Goal: Book appointment/travel/reservation

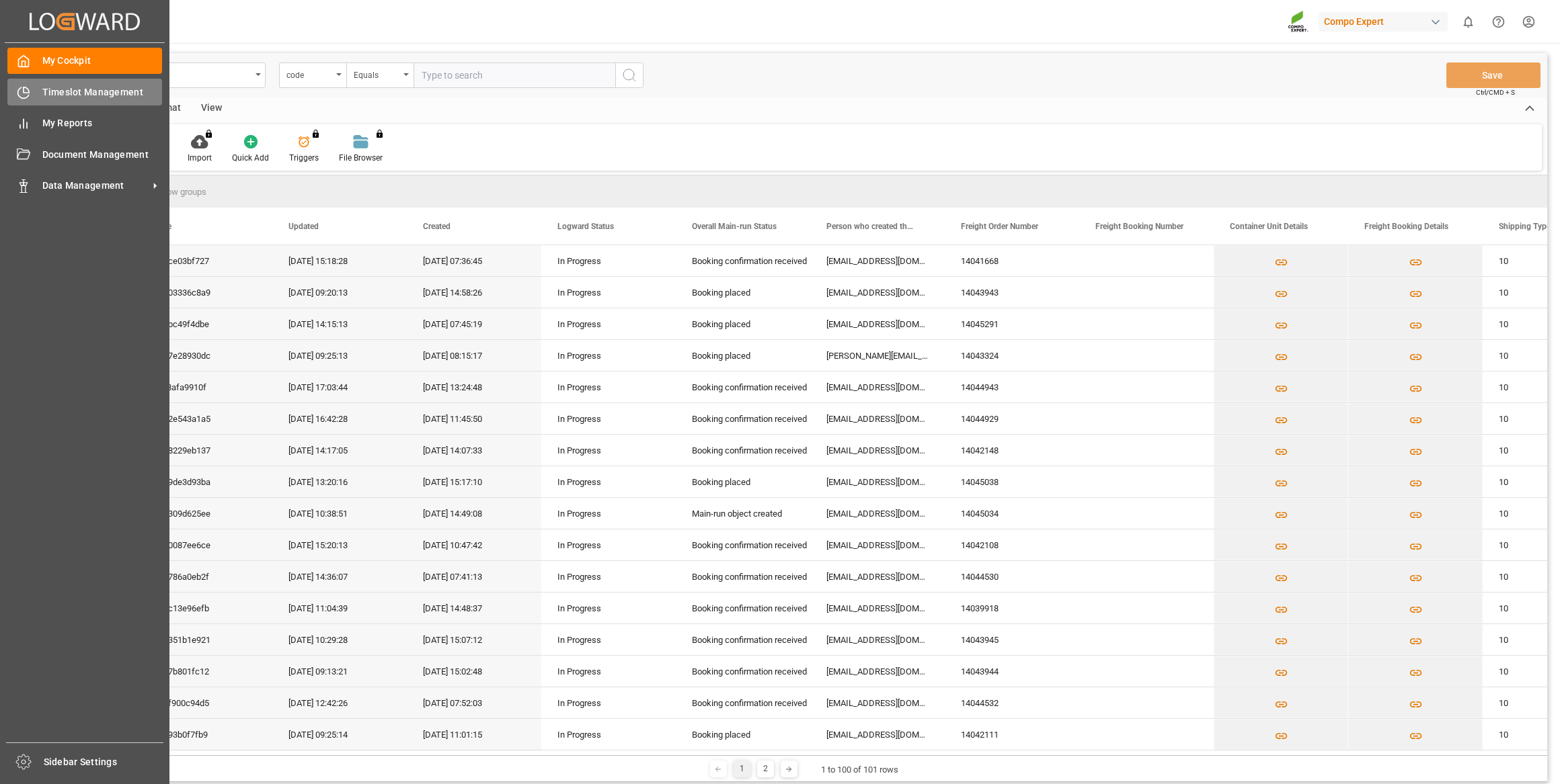
click at [33, 95] on div "Timeslot Management Timeslot Management" at bounding box center [84, 91] width 155 height 26
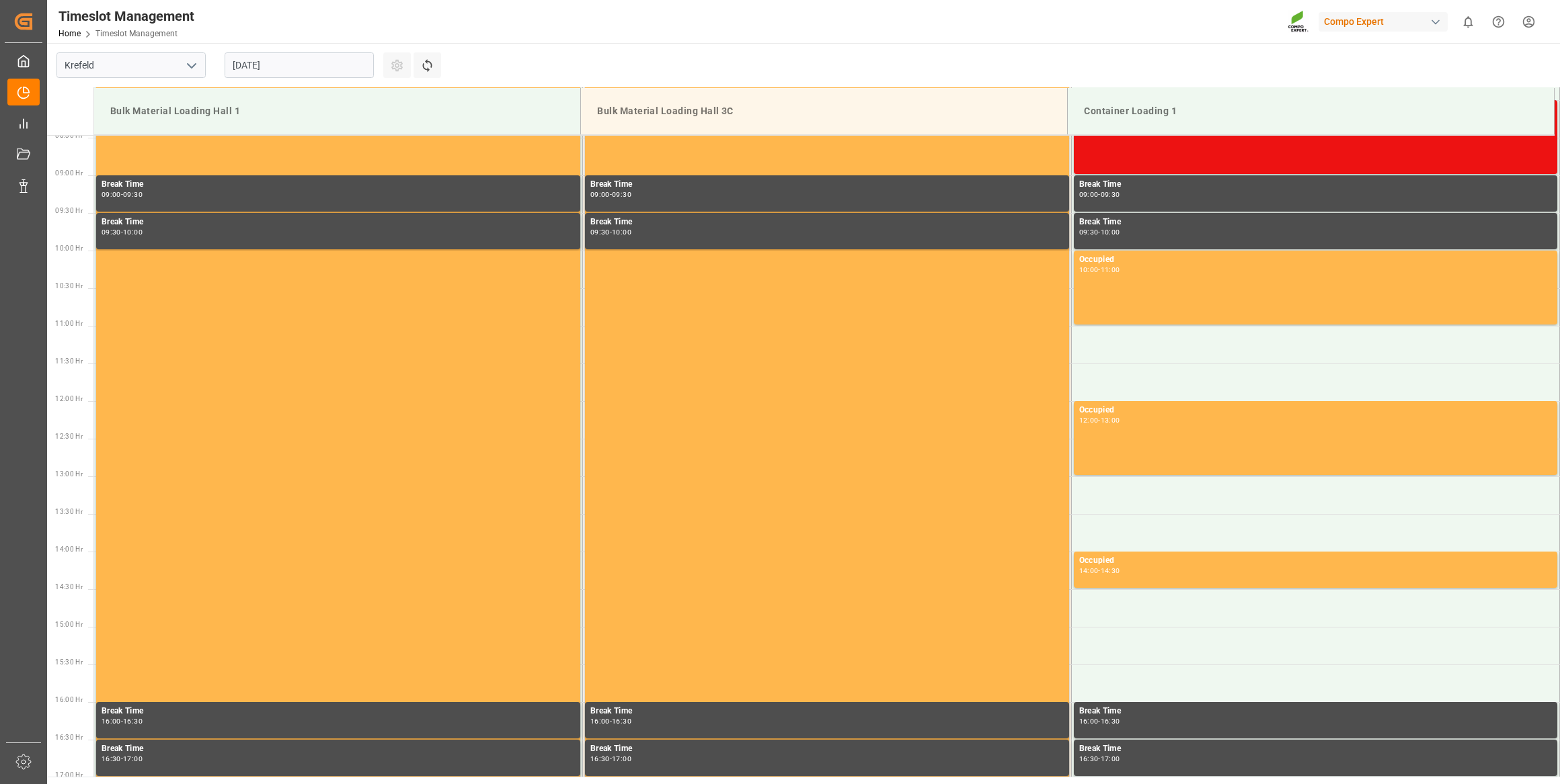
scroll to position [669, 0]
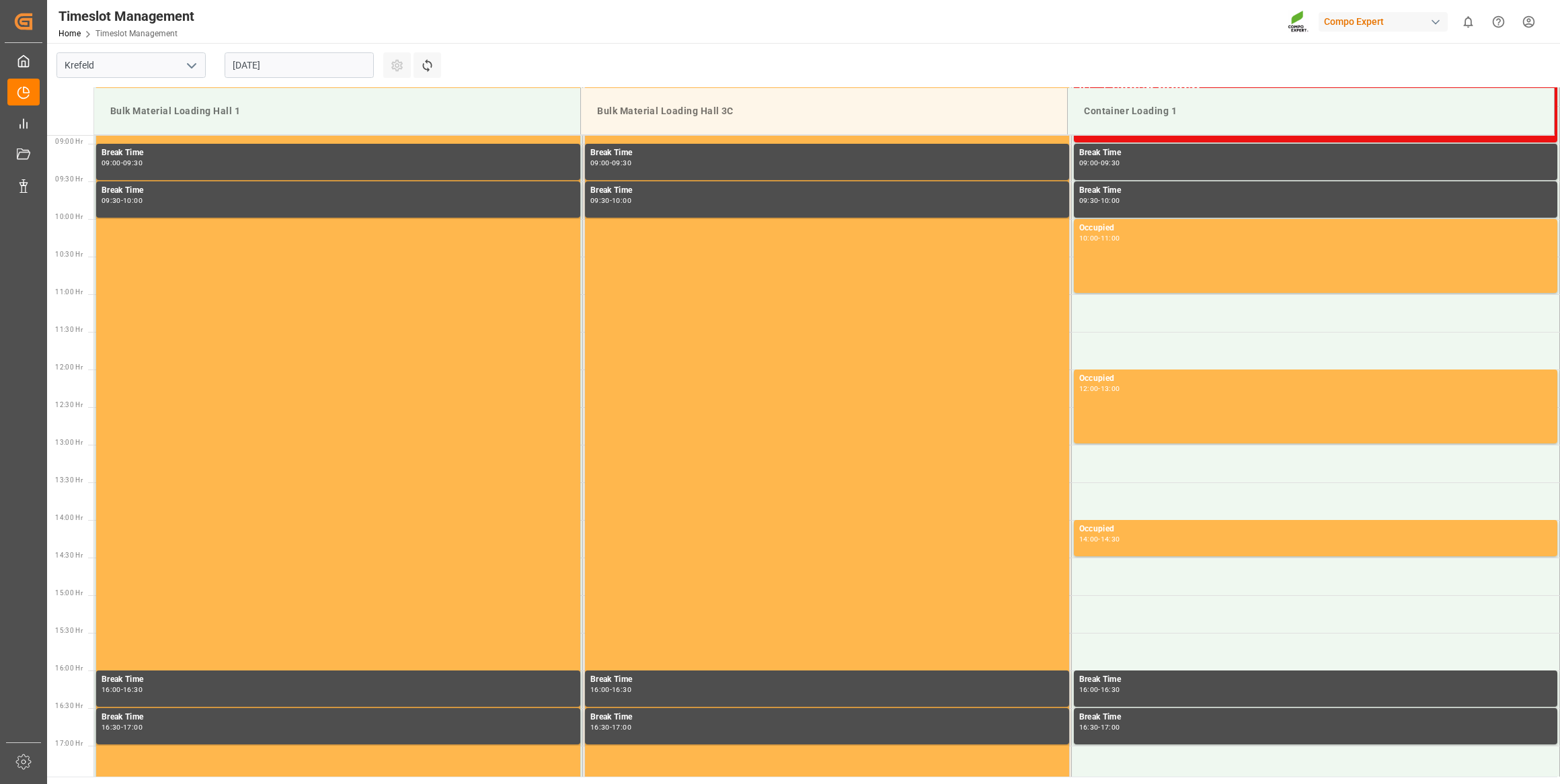
click at [324, 73] on input "[DATE]" at bounding box center [299, 65] width 149 height 26
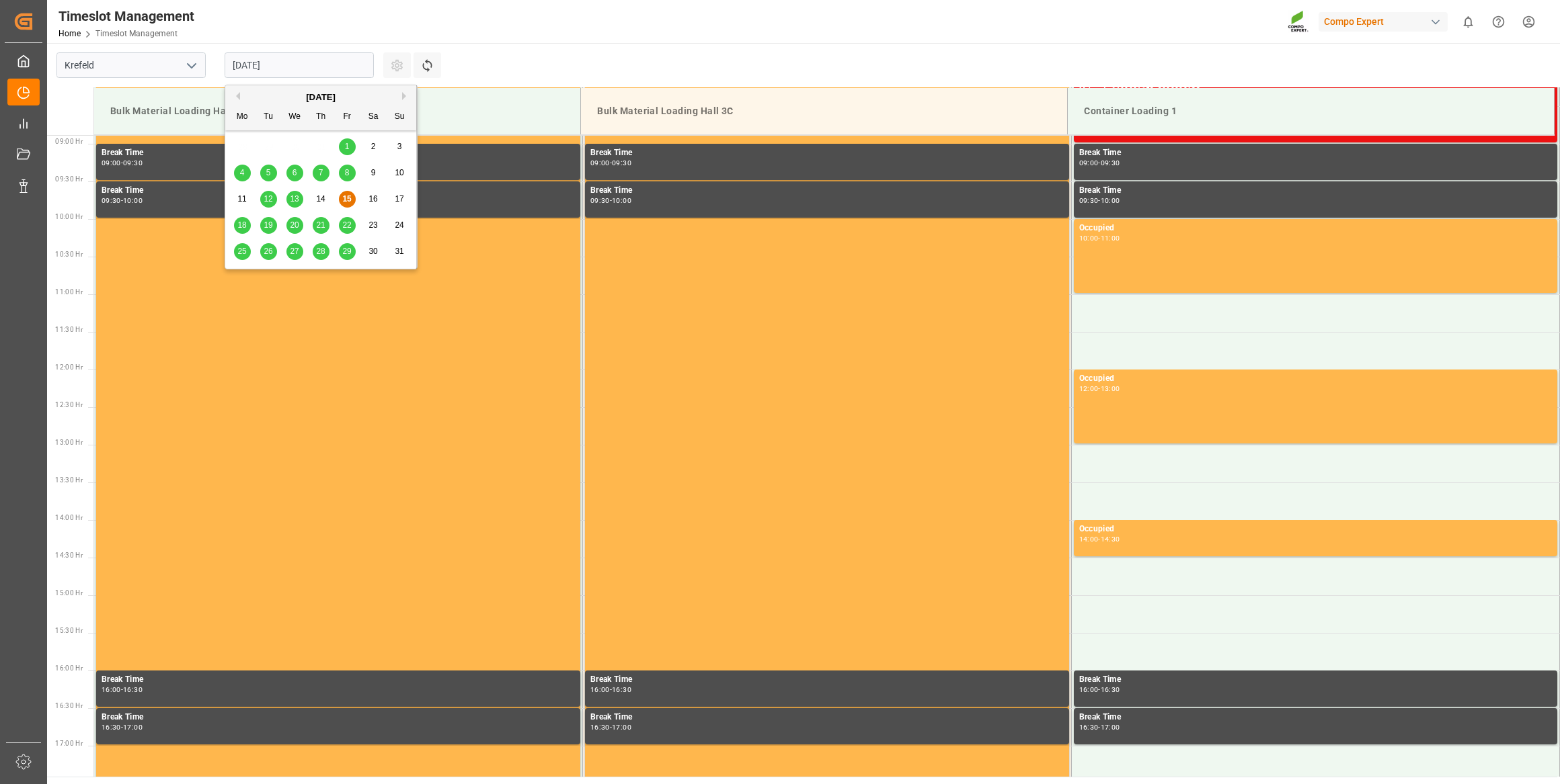
click at [400, 98] on div "[DATE]" at bounding box center [321, 98] width 191 height 13
click at [407, 95] on button "Next Month" at bounding box center [406, 96] width 8 height 8
click at [268, 151] on span "2" at bounding box center [268, 147] width 5 height 10
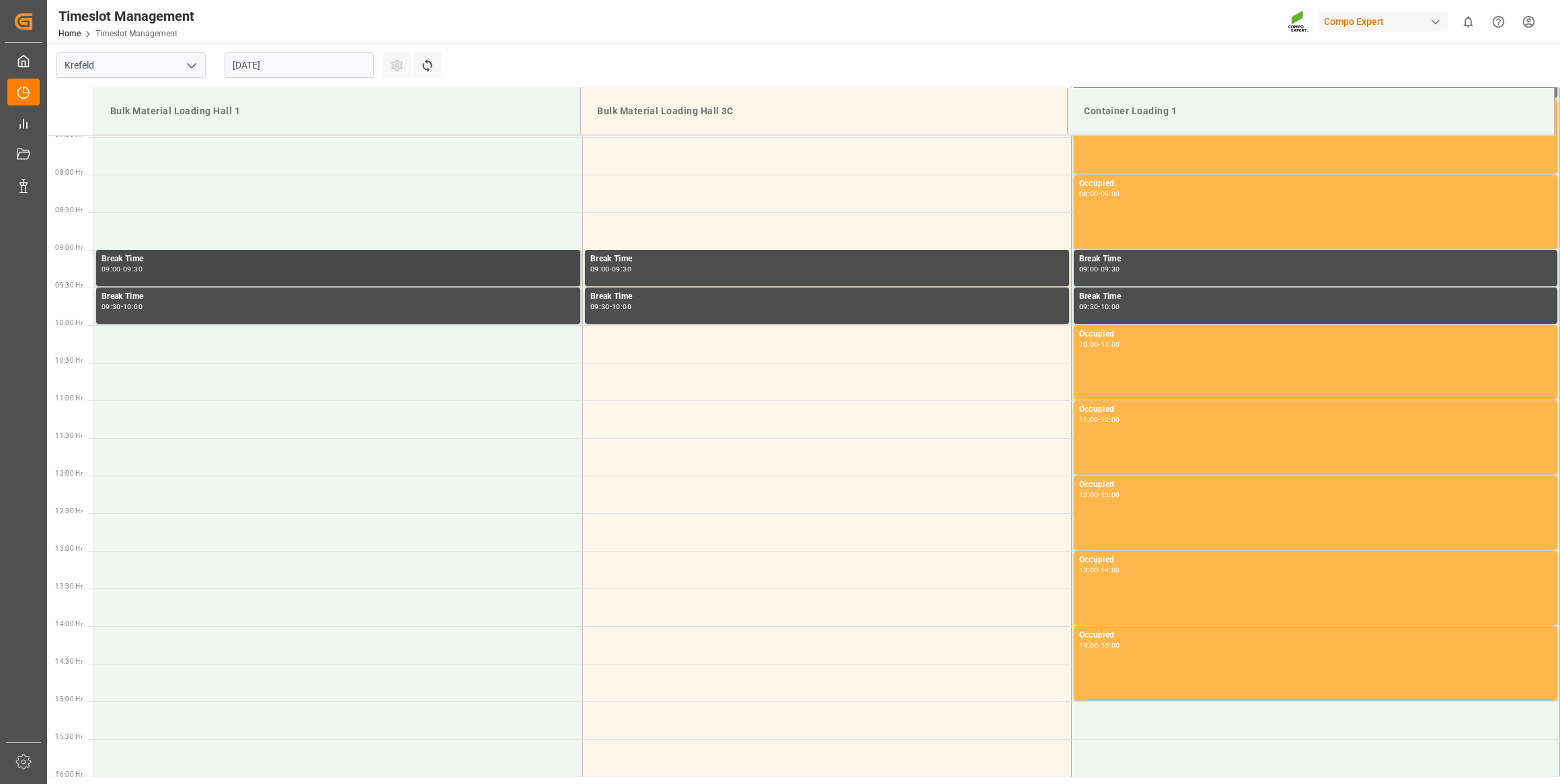
scroll to position [302, 0]
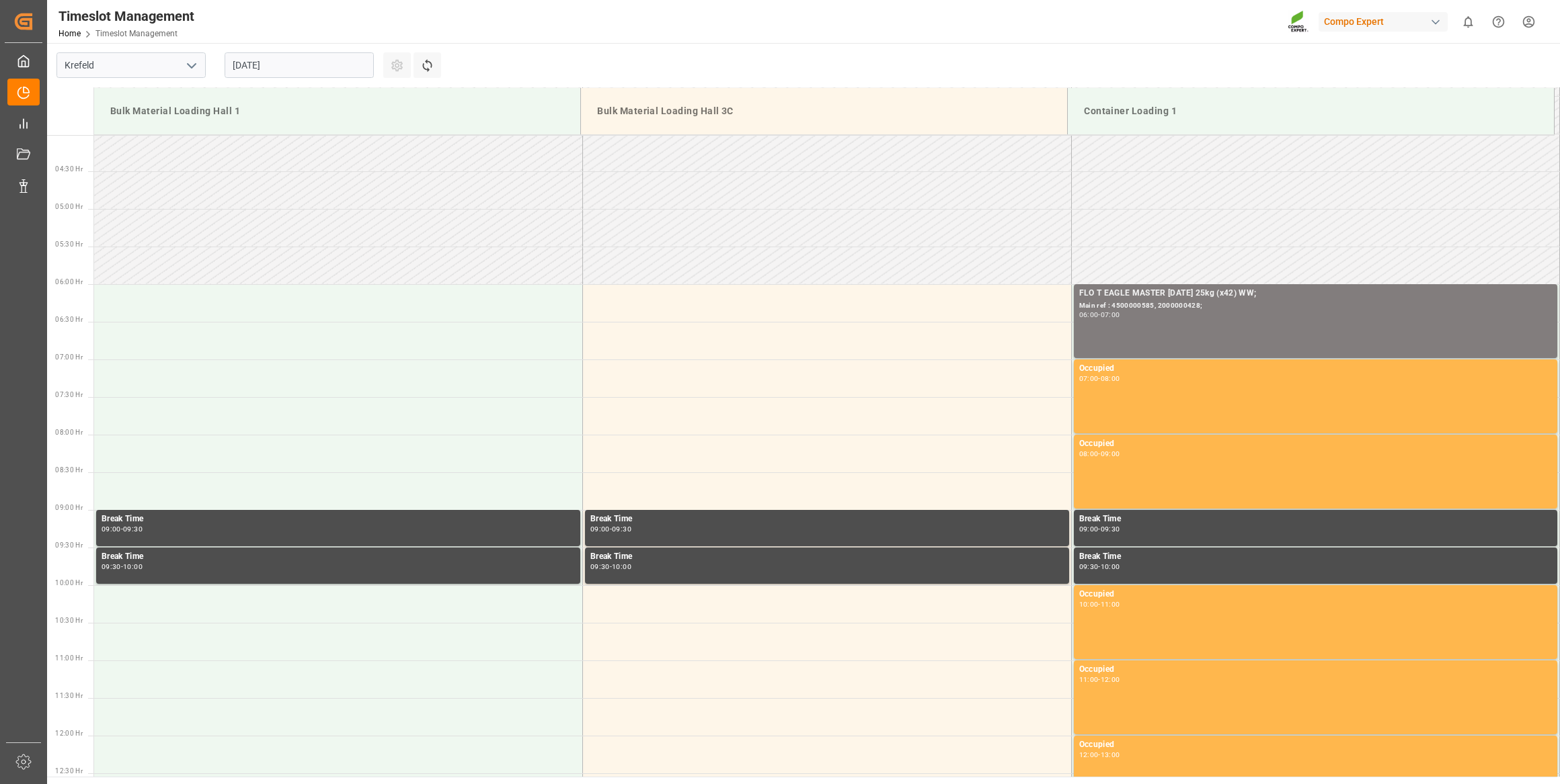
click at [322, 80] on div "[DATE]" at bounding box center [299, 65] width 168 height 44
click at [322, 71] on input "[DATE]" at bounding box center [299, 65] width 149 height 26
click at [249, 147] on div "1" at bounding box center [243, 147] width 17 height 16
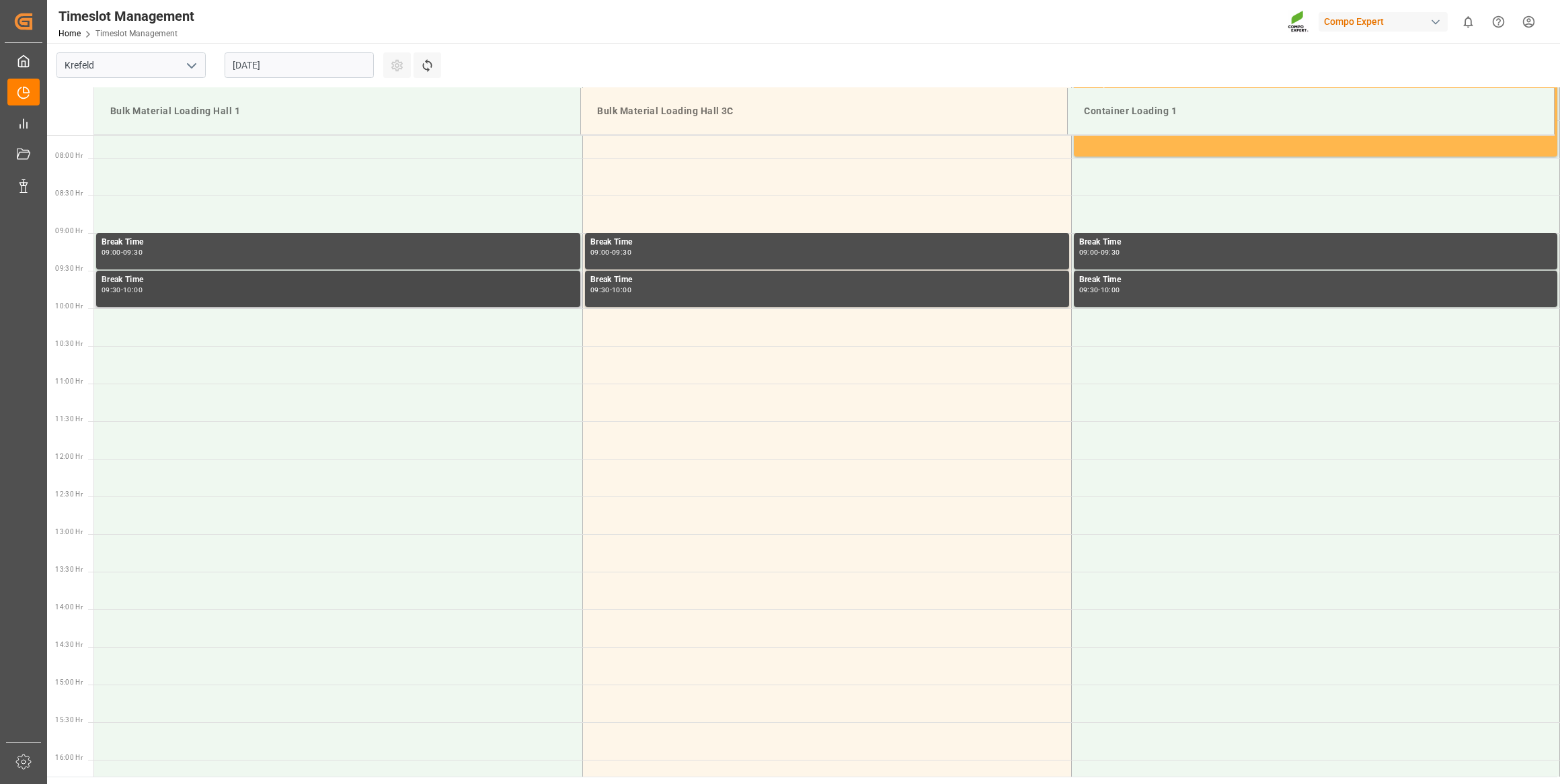
scroll to position [424, 0]
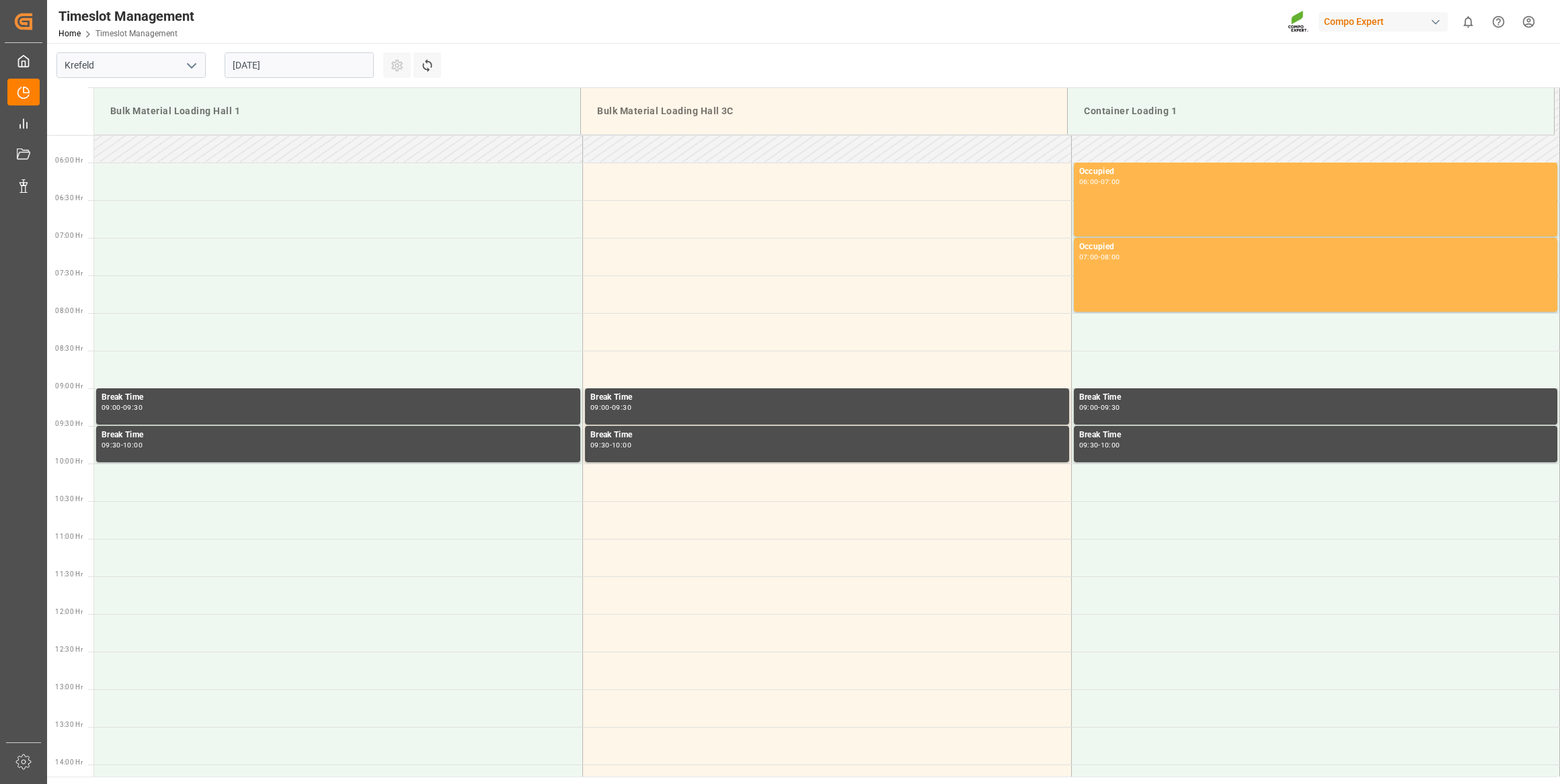
click at [331, 70] on input "[DATE]" at bounding box center [299, 65] width 149 height 26
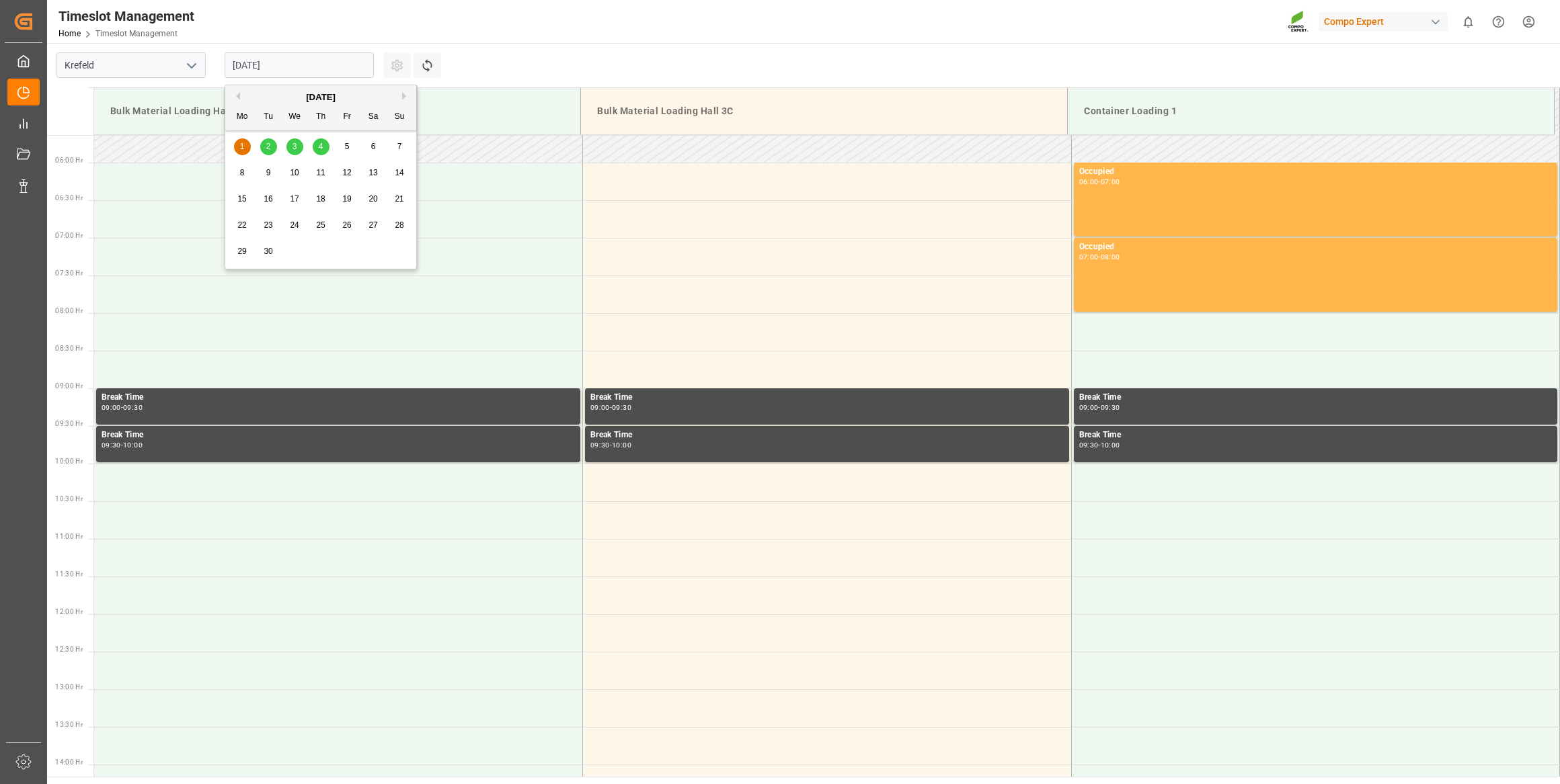
click at [270, 148] on span "2" at bounding box center [268, 147] width 5 height 10
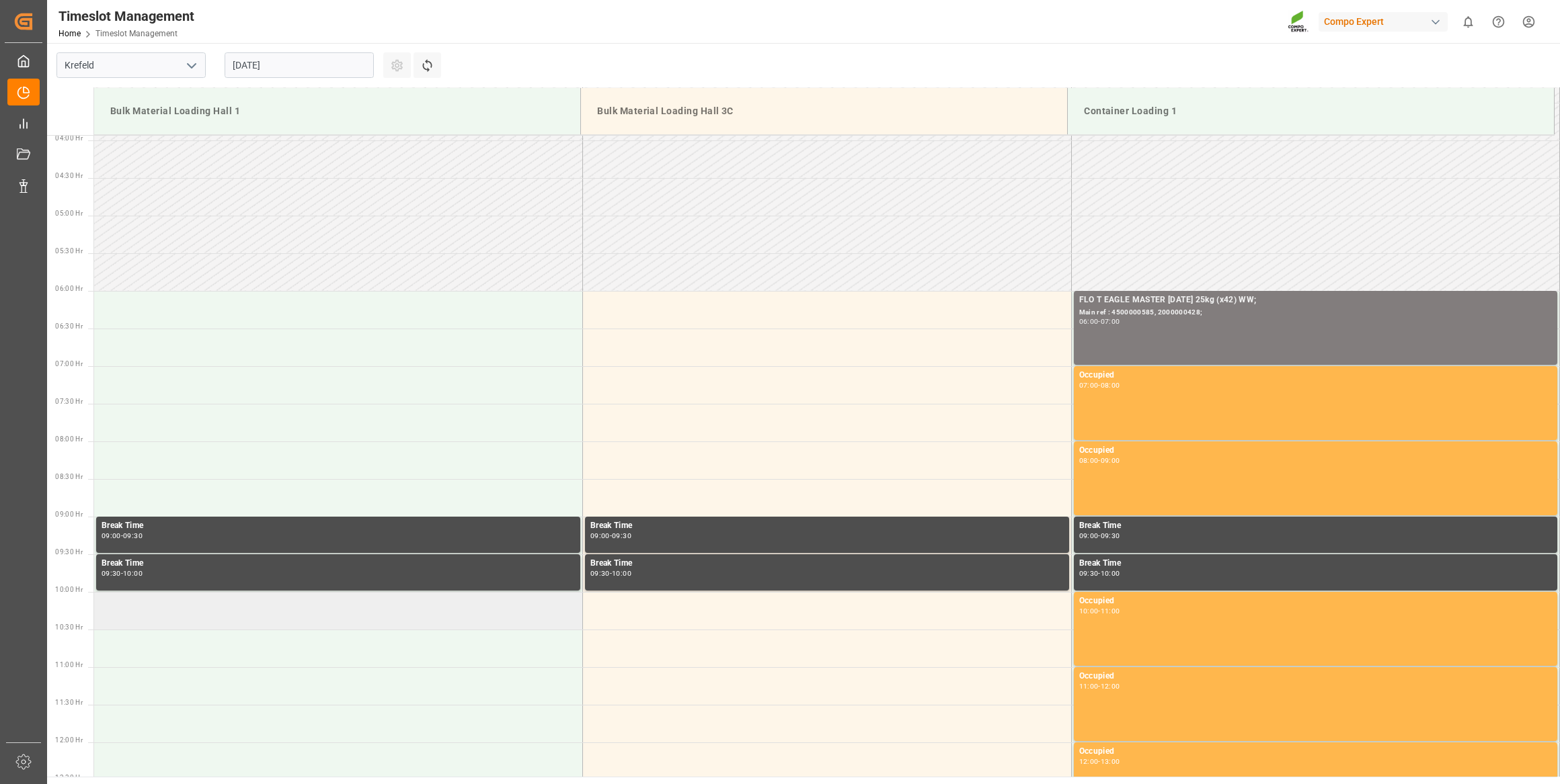
scroll to position [241, 0]
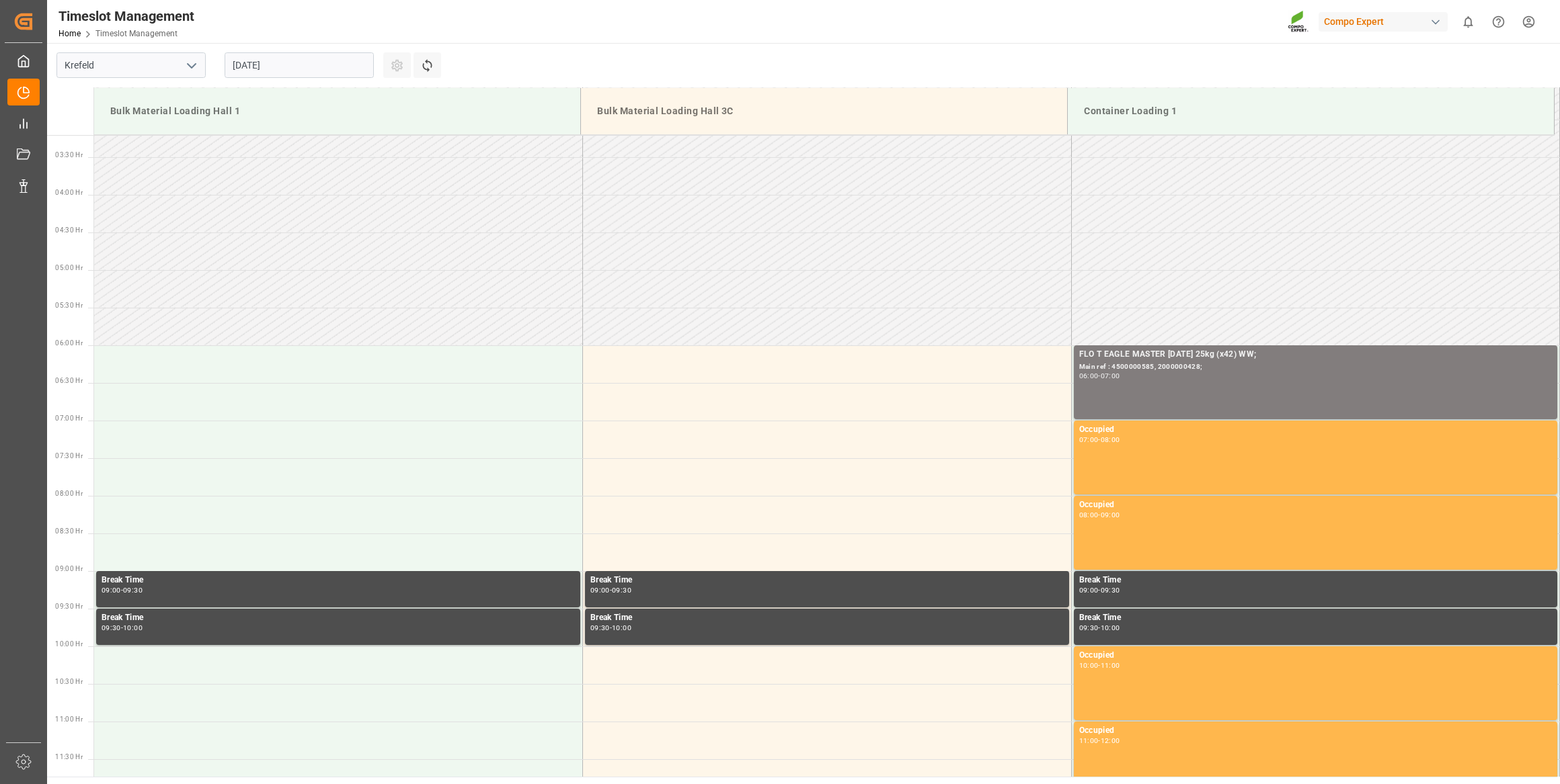
click at [292, 61] on input "[DATE]" at bounding box center [299, 65] width 149 height 26
click at [290, 146] on div "3" at bounding box center [295, 147] width 17 height 16
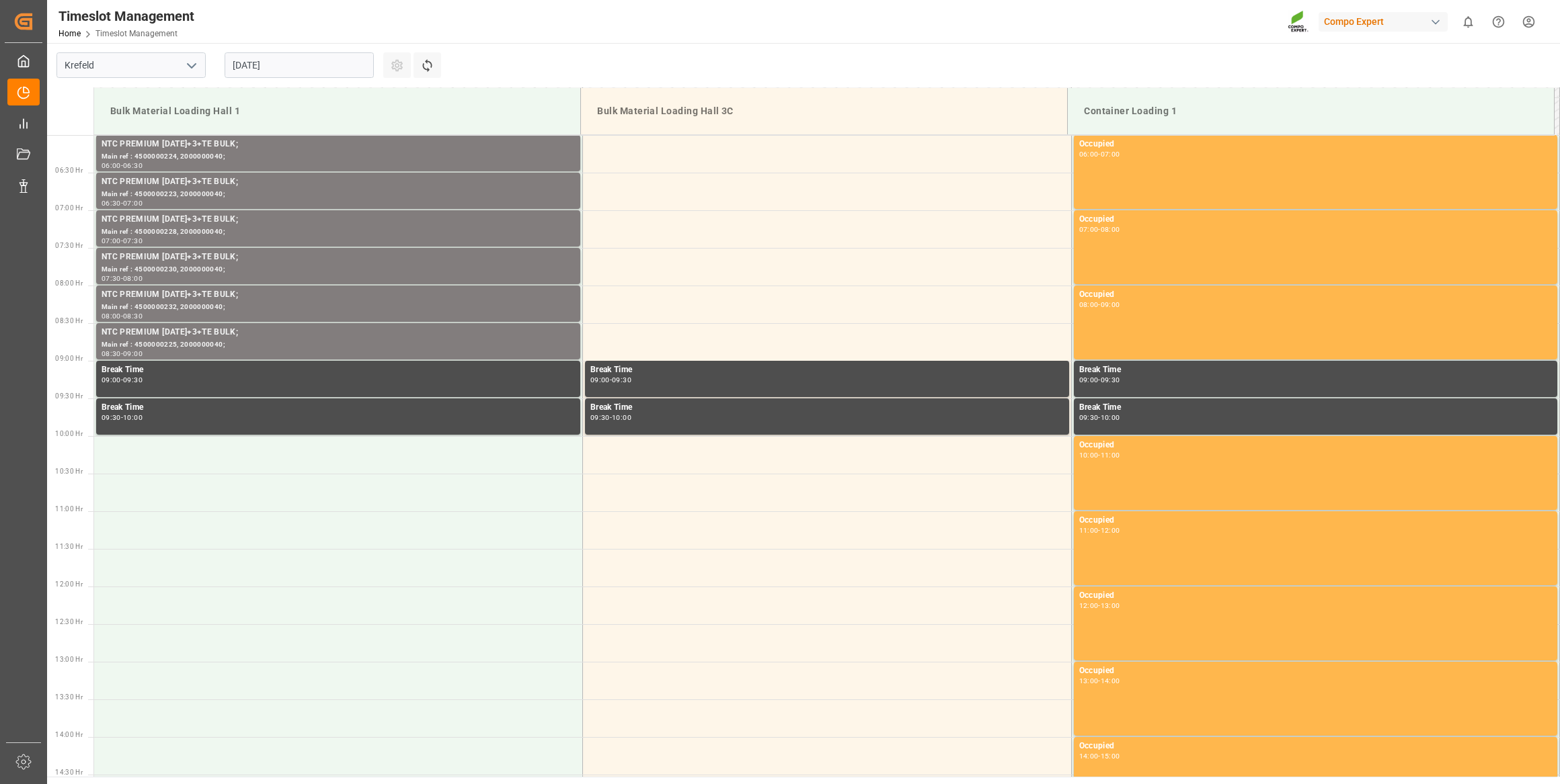
scroll to position [669, 0]
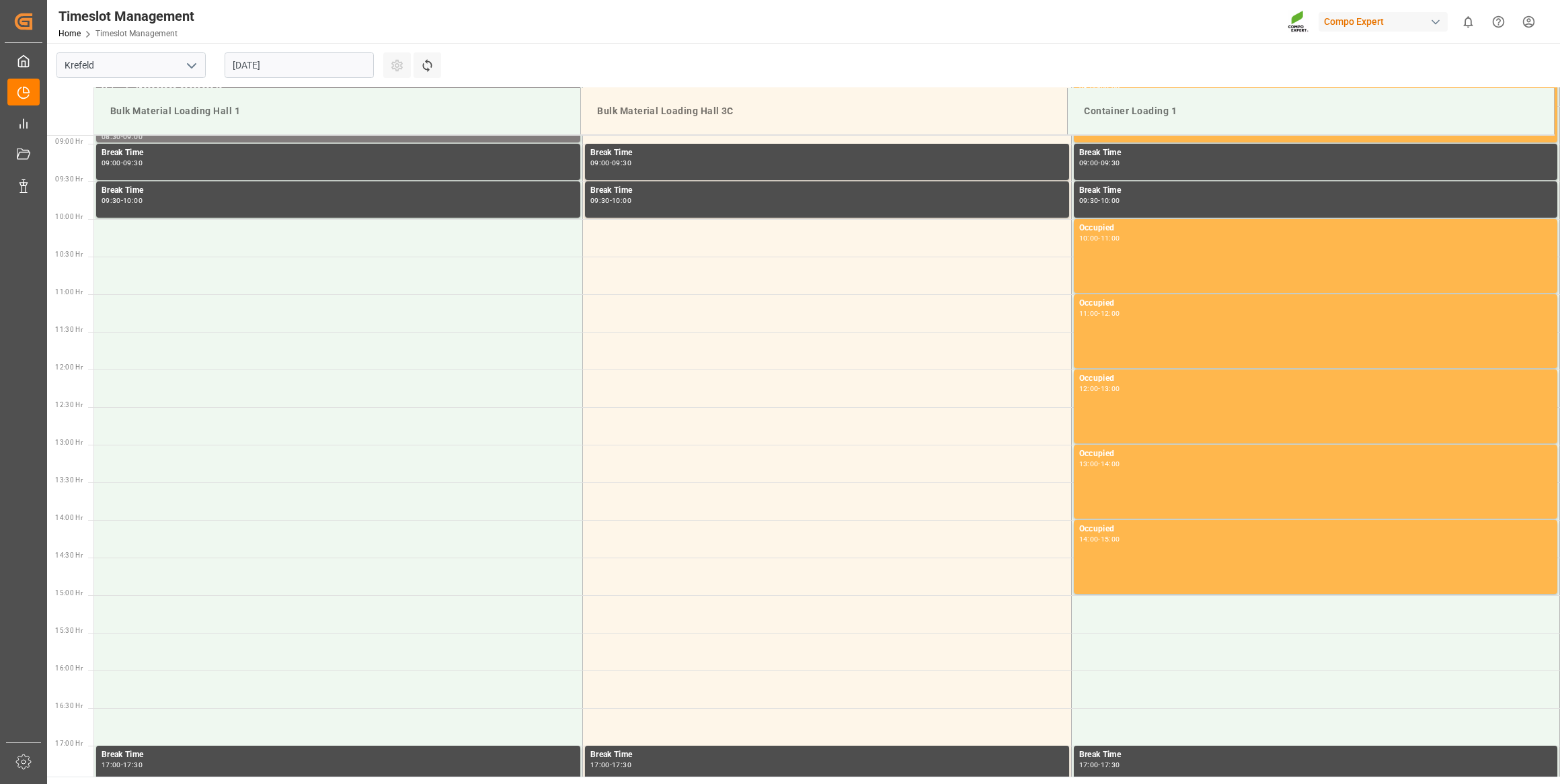
click at [278, 55] on input "[DATE]" at bounding box center [299, 65] width 149 height 26
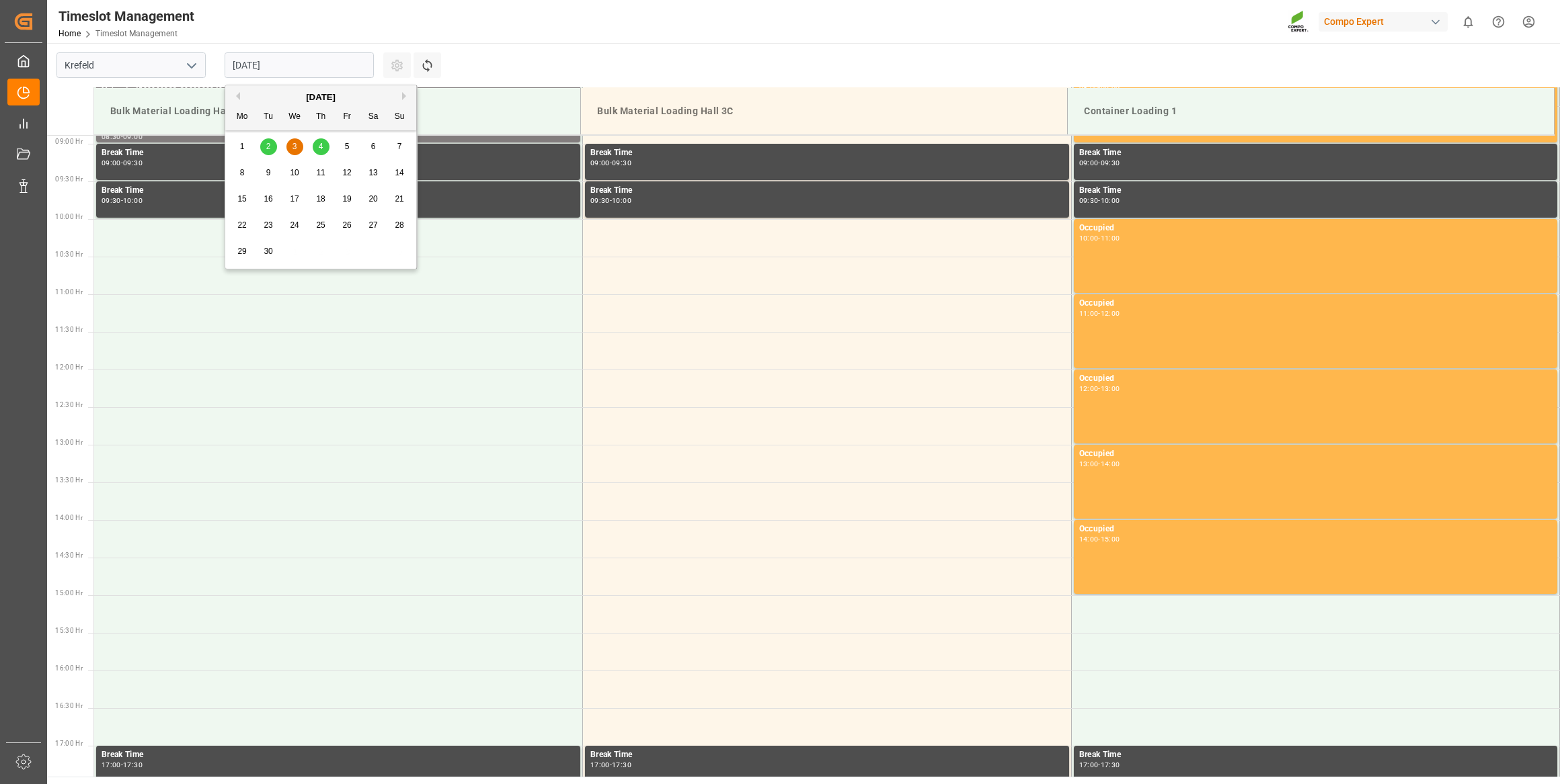
click at [324, 137] on div "1 2 3 4 5 6 7" at bounding box center [321, 146] width 183 height 26
click at [324, 143] on div "4" at bounding box center [322, 147] width 17 height 16
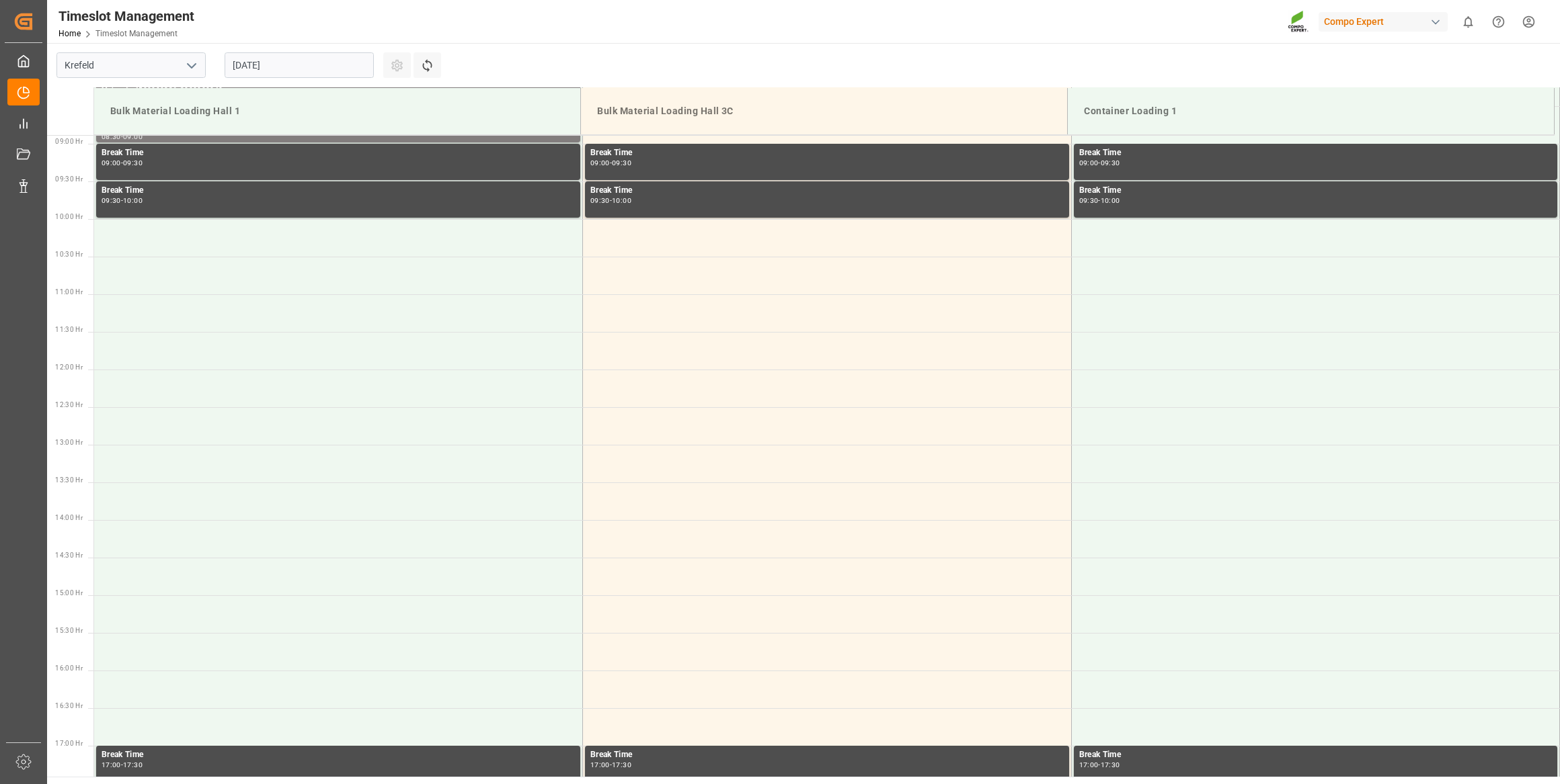
click at [319, 73] on input "[DATE]" at bounding box center [299, 65] width 149 height 26
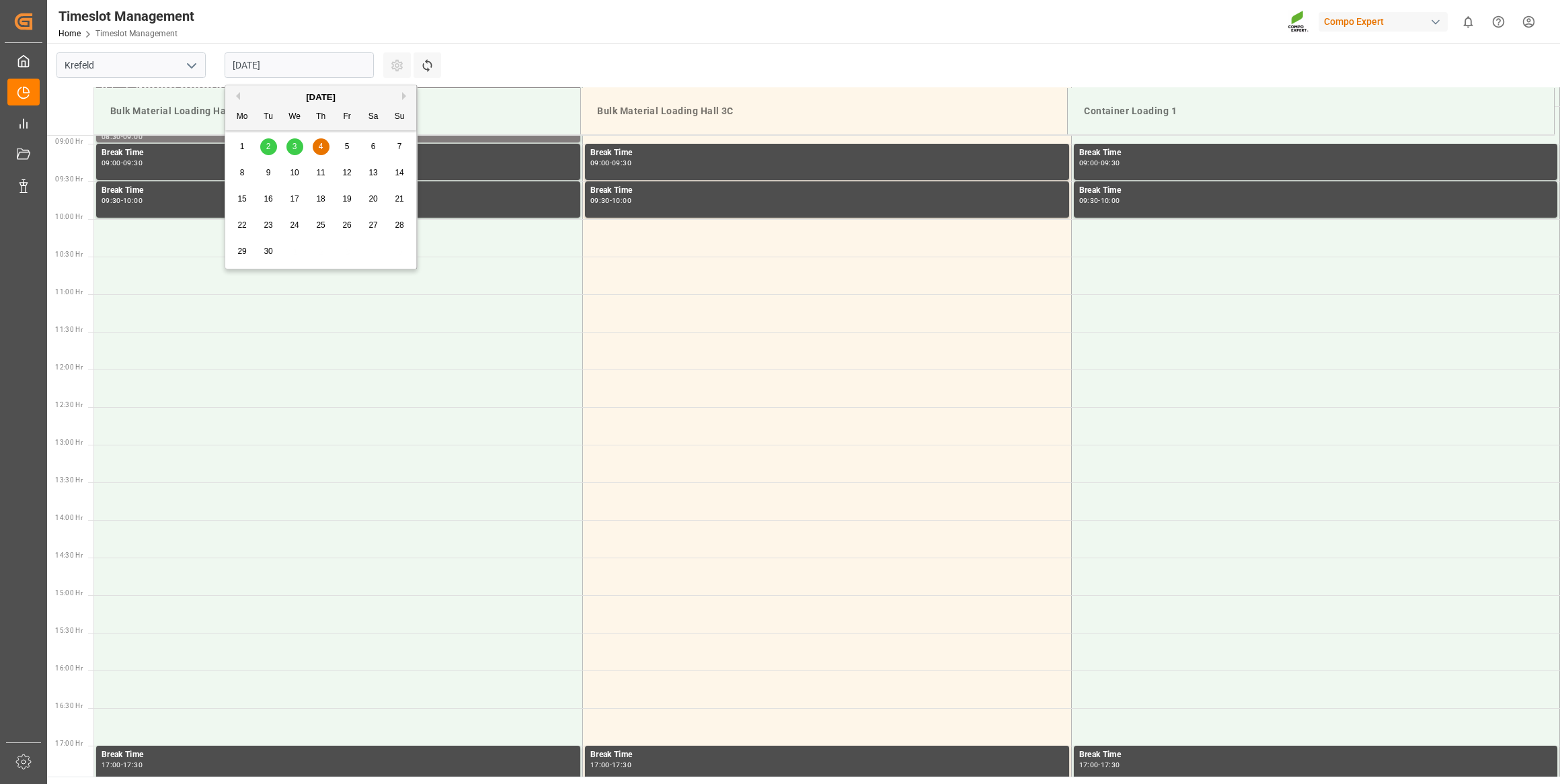
click at [242, 142] on span "1" at bounding box center [242, 147] width 5 height 10
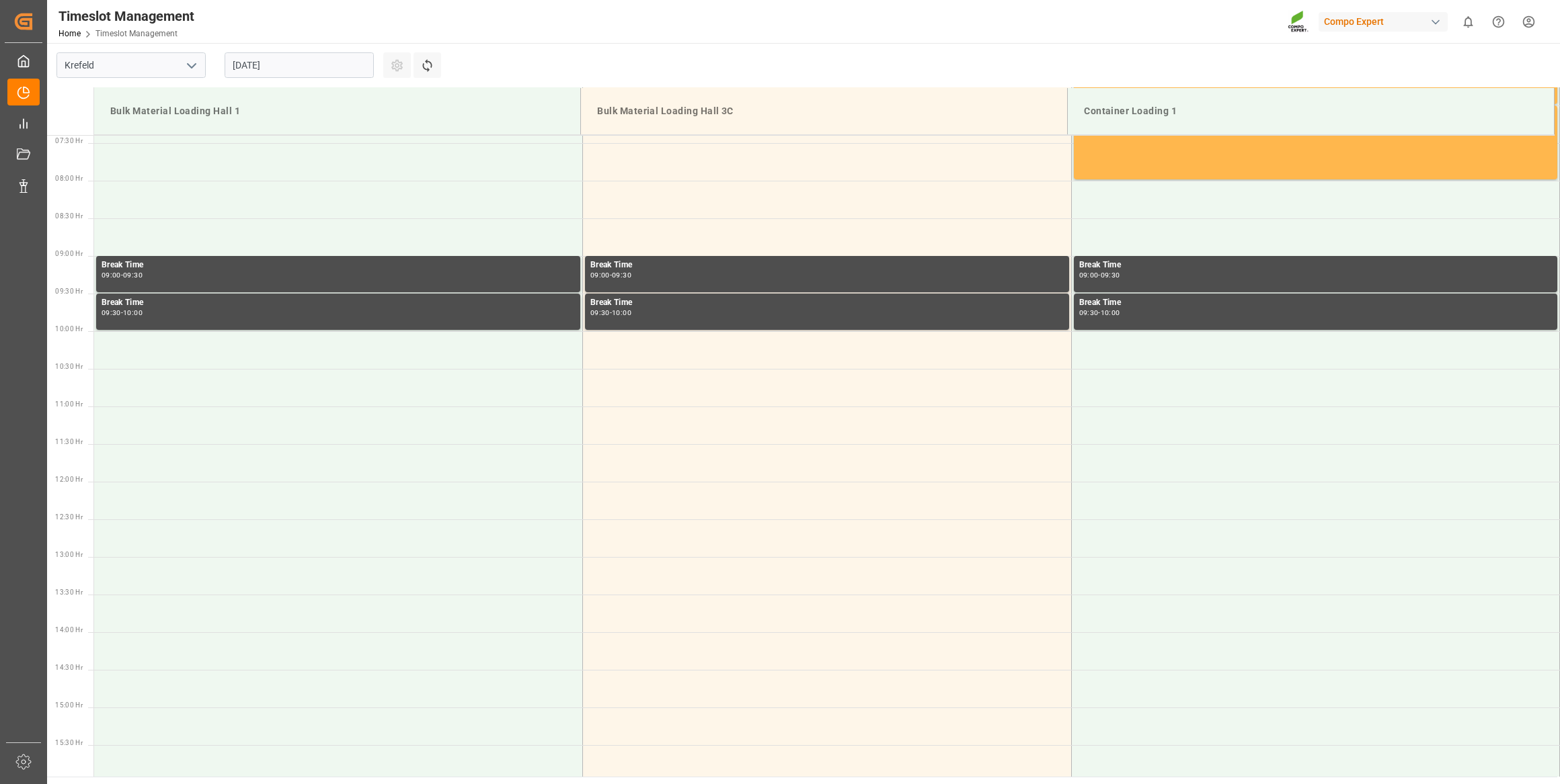
scroll to position [546, 0]
